Goal: Task Accomplishment & Management: Use online tool/utility

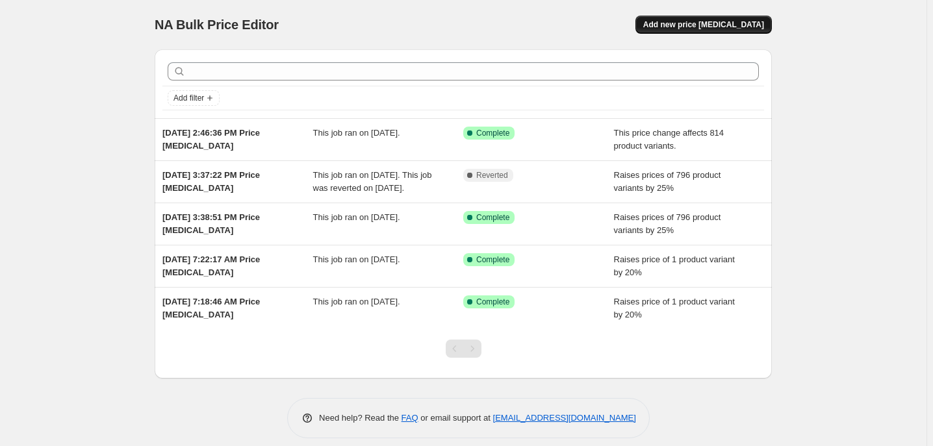
click at [764, 28] on span "Add new price [MEDICAL_DATA]" at bounding box center [703, 24] width 121 height 10
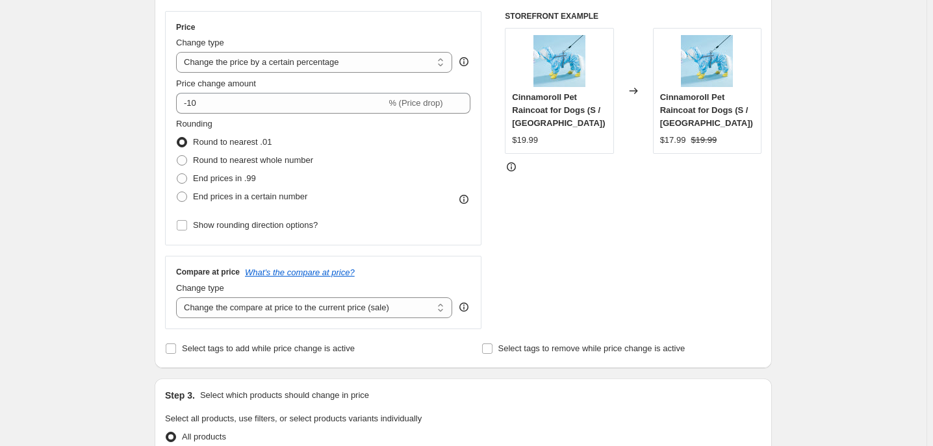
scroll to position [236, 0]
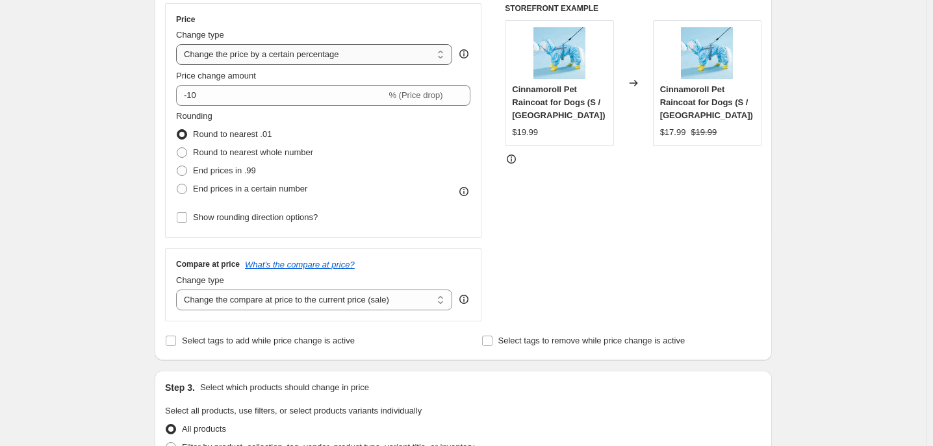
click at [438, 65] on select "Change the price to a certain amount Change the price by a certain amount Chang…" at bounding box center [314, 54] width 276 height 21
select select "pc"
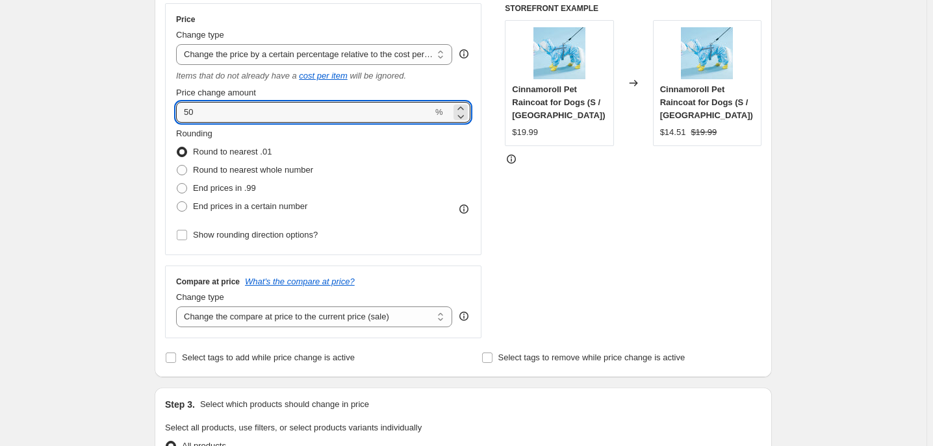
drag, startPoint x: 136, startPoint y: 188, endPoint x: 25, endPoint y: 188, distance: 111.1
click at [26, 188] on div "Create new price [MEDICAL_DATA]. This page is ready Create new price [MEDICAL_D…" at bounding box center [463, 432] width 927 height 1337
type input "25"
click at [177, 194] on span at bounding box center [182, 188] width 10 height 10
click at [177, 184] on input "End prices in .99" at bounding box center [177, 183] width 1 height 1
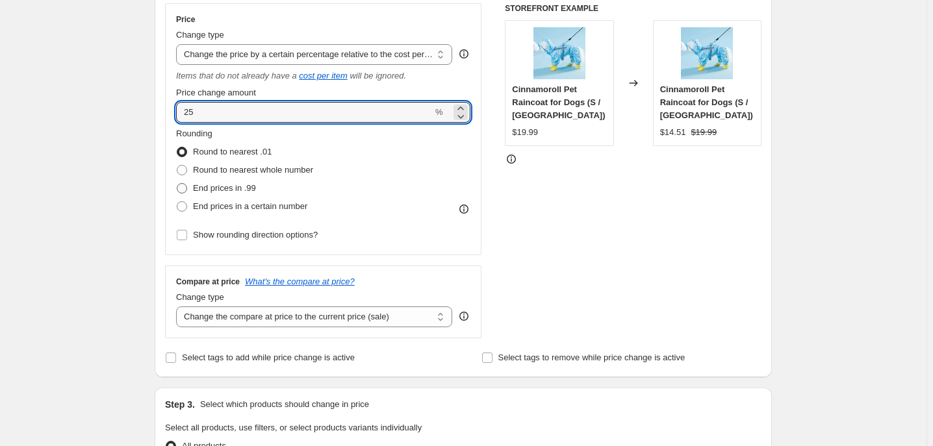
radio input "true"
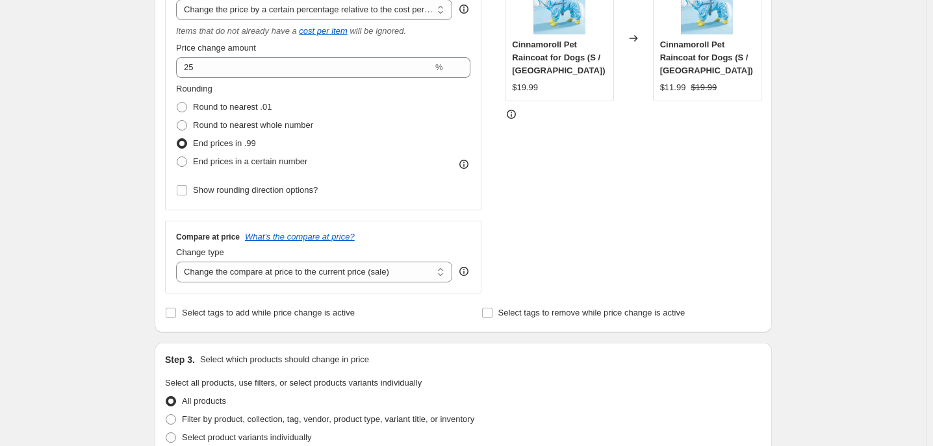
scroll to position [413, 0]
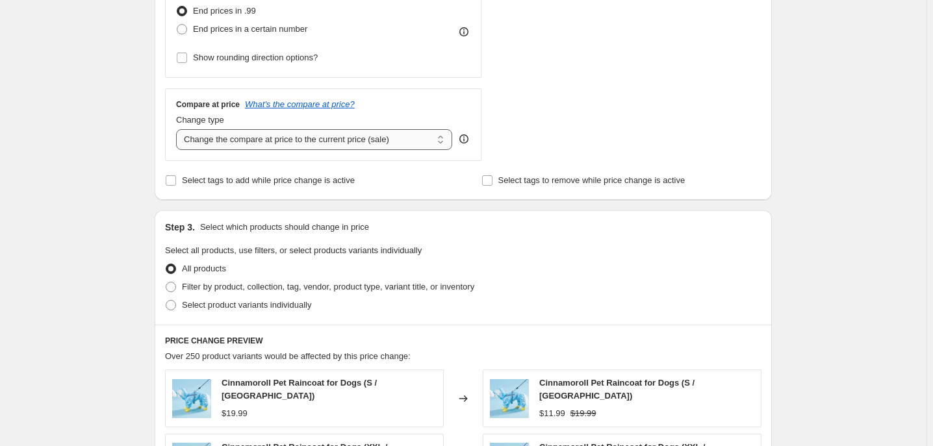
click at [442, 150] on select "Change the compare at price to the current price (sale) Change the compare at p…" at bounding box center [314, 139] width 276 height 21
select select "no_change"
click at [176, 150] on select "Change the compare at price to the current price (sale) Change the compare at p…" at bounding box center [314, 139] width 276 height 21
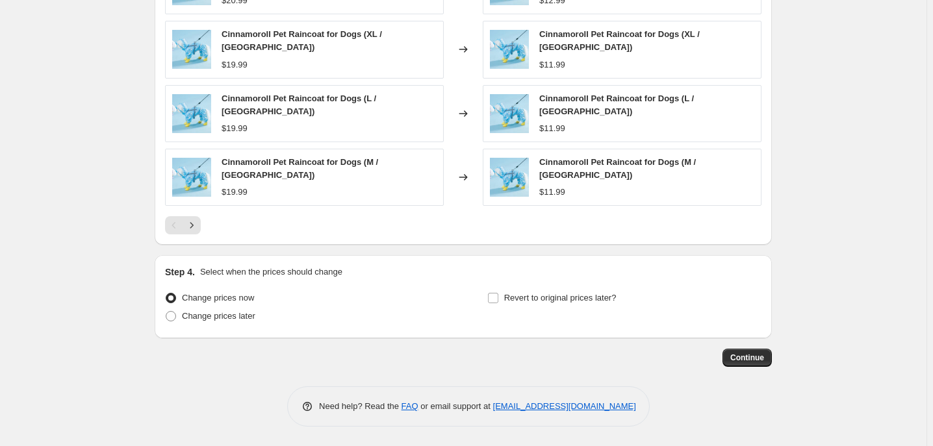
scroll to position [1058, 0]
click at [764, 353] on span "Continue" at bounding box center [747, 358] width 34 height 10
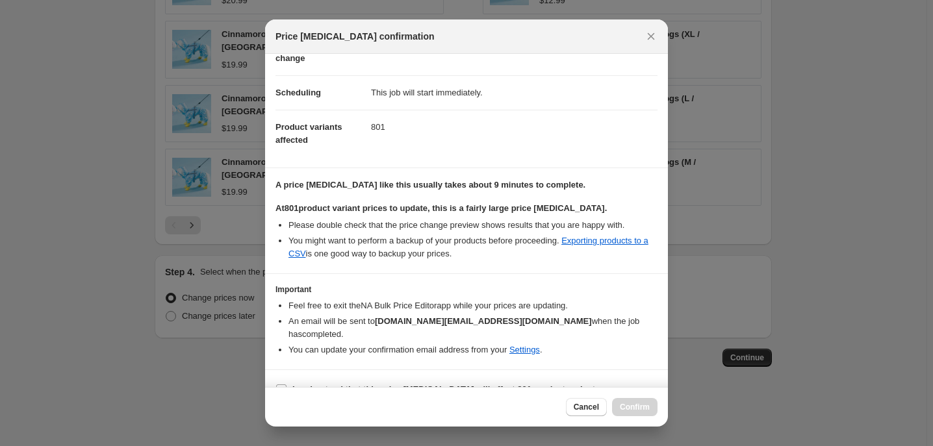
scroll to position [222, 0]
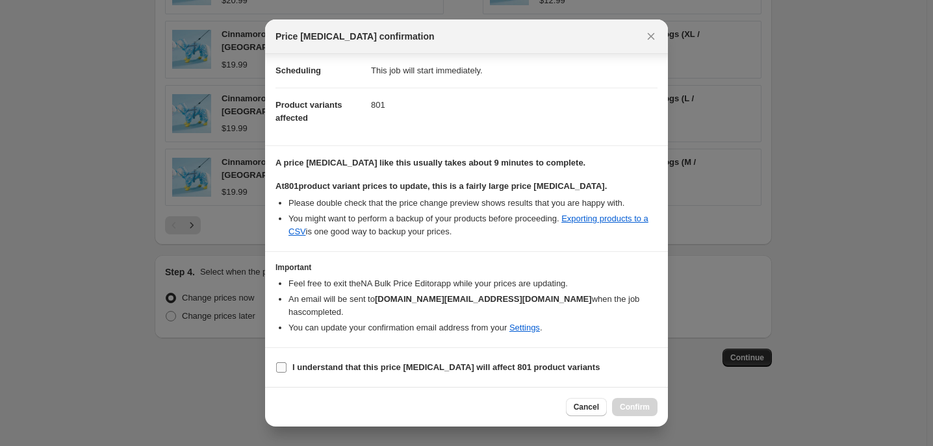
click at [276, 363] on input "I understand that this price [MEDICAL_DATA] will affect 801 product variants" at bounding box center [281, 368] width 10 height 10
checkbox input "true"
click at [650, 402] on span "Confirm" at bounding box center [635, 407] width 30 height 10
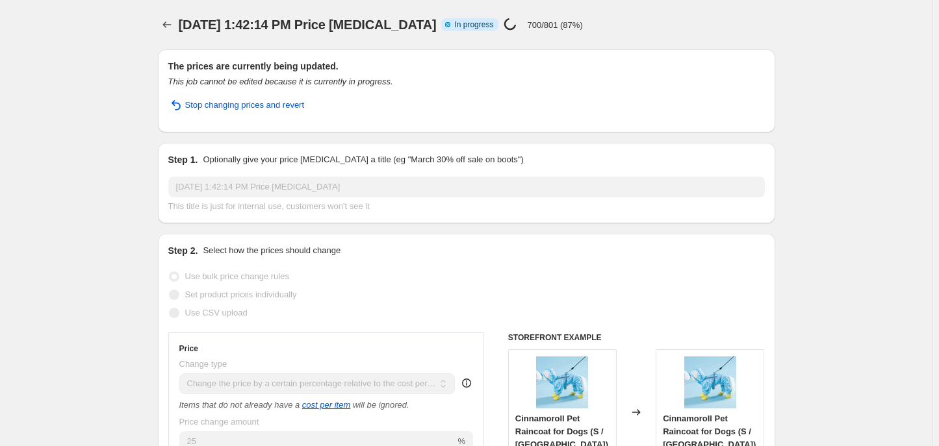
select select "pc"
select select "no_change"
